Goal: Task Accomplishment & Management: Manage account settings

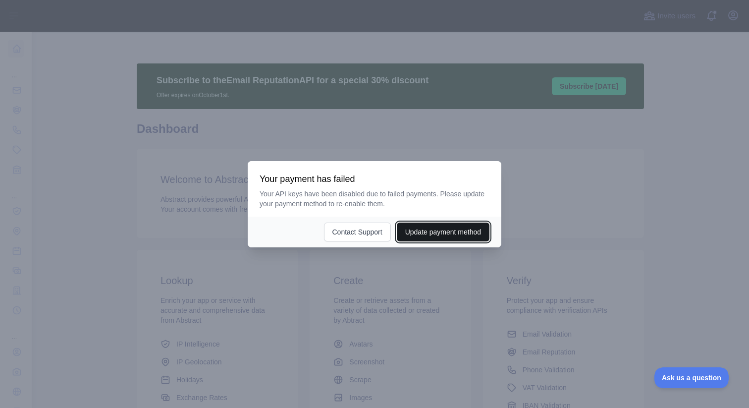
click at [404, 235] on button "Update payment method" at bounding box center [443, 231] width 93 height 19
click at [432, 134] on div at bounding box center [374, 204] width 749 height 408
click at [429, 59] on div at bounding box center [374, 204] width 749 height 408
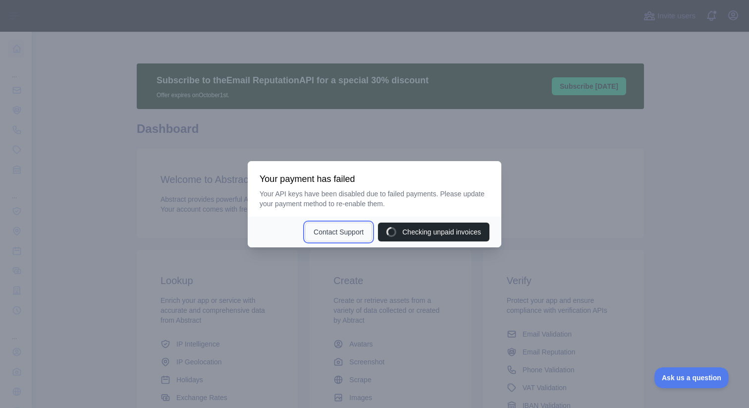
click at [347, 232] on button "Contact Support" at bounding box center [338, 231] width 67 height 19
click at [522, 97] on div at bounding box center [374, 204] width 749 height 408
click at [504, 121] on div at bounding box center [374, 204] width 749 height 408
click at [584, 128] on div at bounding box center [374, 204] width 749 height 408
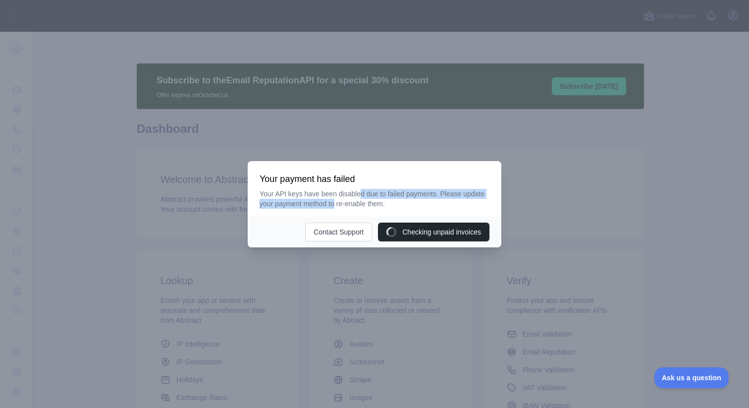
click at [361, 198] on p "Your API keys have been disabled due to failed payments. Please update your pay…" at bounding box center [375, 199] width 230 height 20
click at [361, 100] on div at bounding box center [374, 204] width 749 height 408
click at [691, 11] on div at bounding box center [374, 204] width 749 height 408
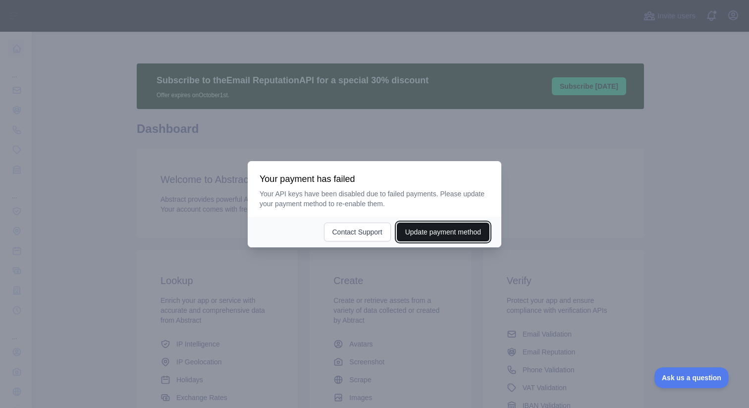
click at [424, 222] on button "Update payment method" at bounding box center [443, 231] width 93 height 19
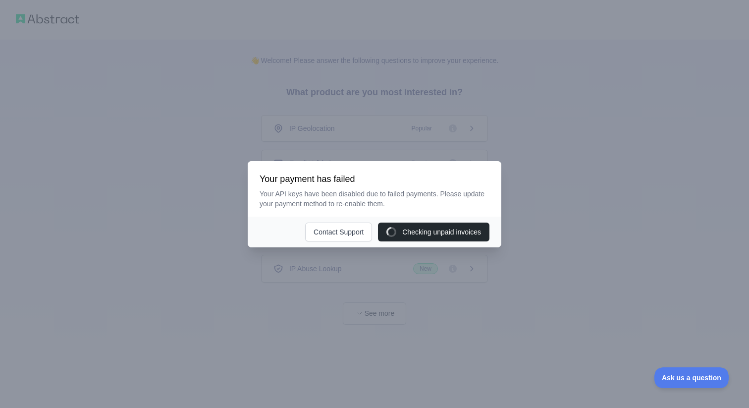
click at [537, 175] on div at bounding box center [374, 204] width 749 height 408
